Goal: Information Seeking & Learning: Learn about a topic

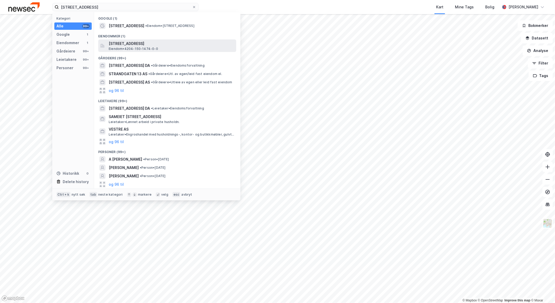
type input "[STREET_ADDRESS]"
click at [151, 43] on span "[STREET_ADDRESS]" at bounding box center [171, 43] width 125 height 6
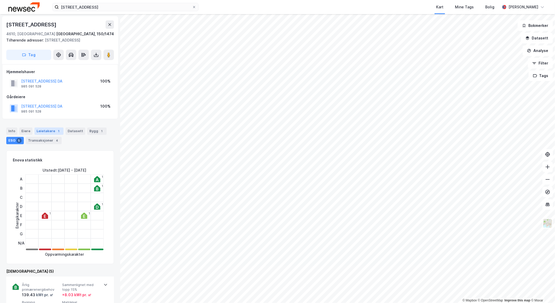
click at [53, 130] on div "Leietakere 1" at bounding box center [48, 130] width 29 height 7
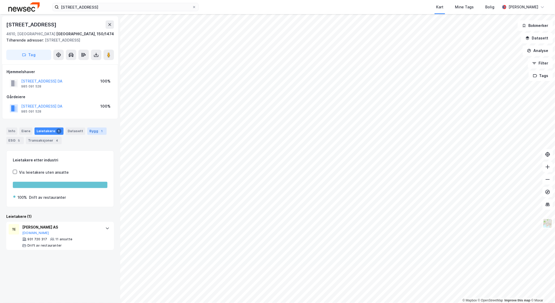
click at [87, 131] on div "Bygg 1" at bounding box center [96, 130] width 19 height 7
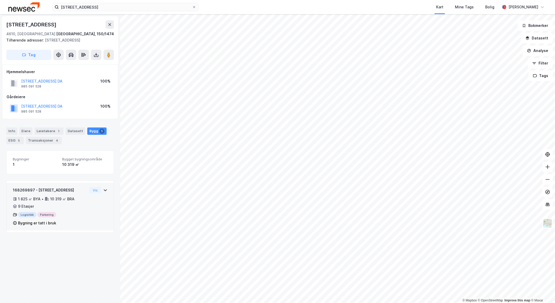
click at [79, 188] on div "168269897 - [STREET_ADDRESS]" at bounding box center [50, 190] width 74 height 6
click at [14, 131] on div "Info" at bounding box center [11, 130] width 11 height 7
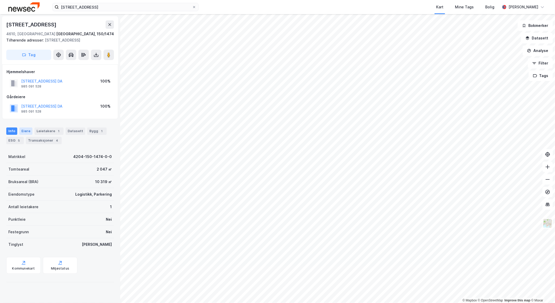
click at [24, 132] on div "Eiere" at bounding box center [25, 130] width 13 height 7
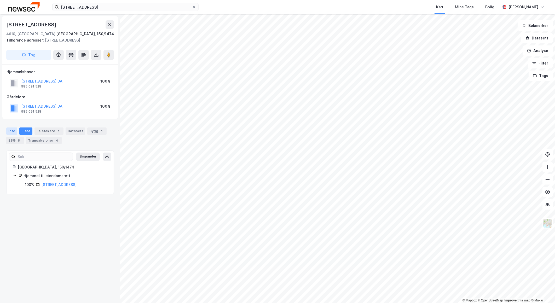
click at [13, 130] on div "Info" at bounding box center [11, 130] width 11 height 7
